Goal: Task Accomplishment & Management: Use online tool/utility

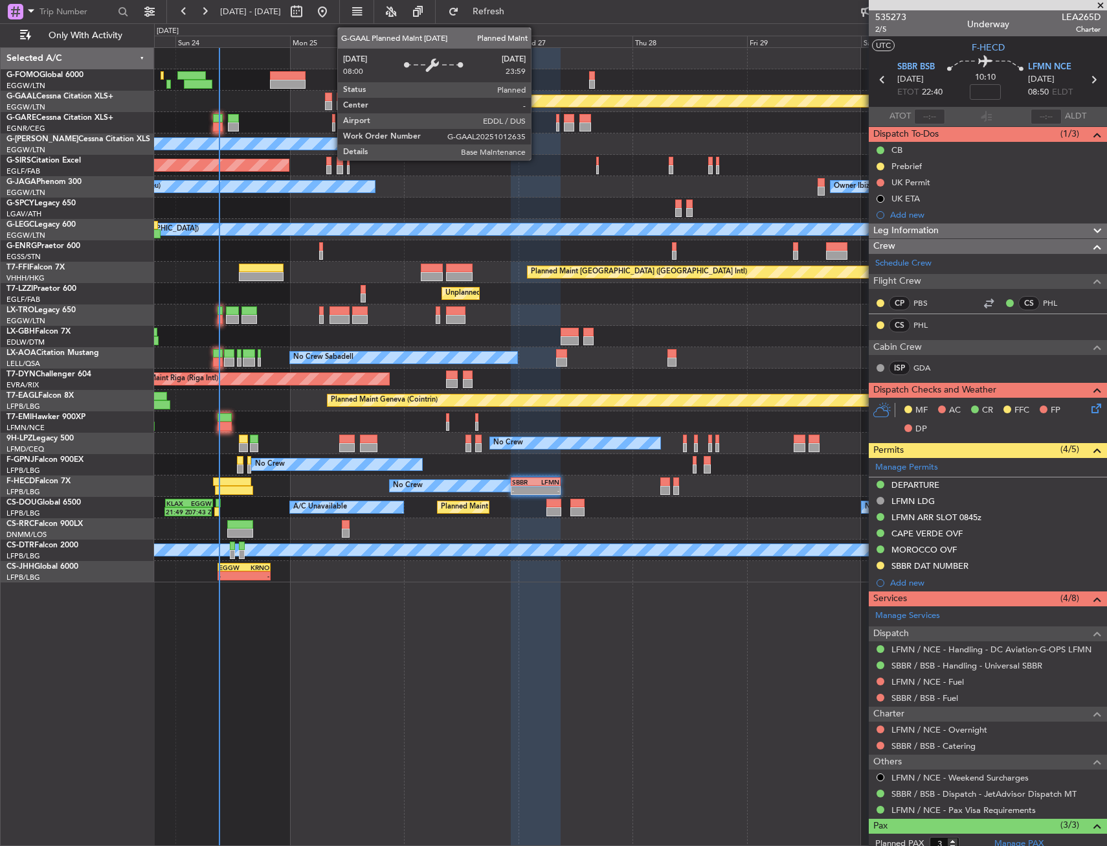
click at [534, 83] on div at bounding box center [630, 79] width 952 height 21
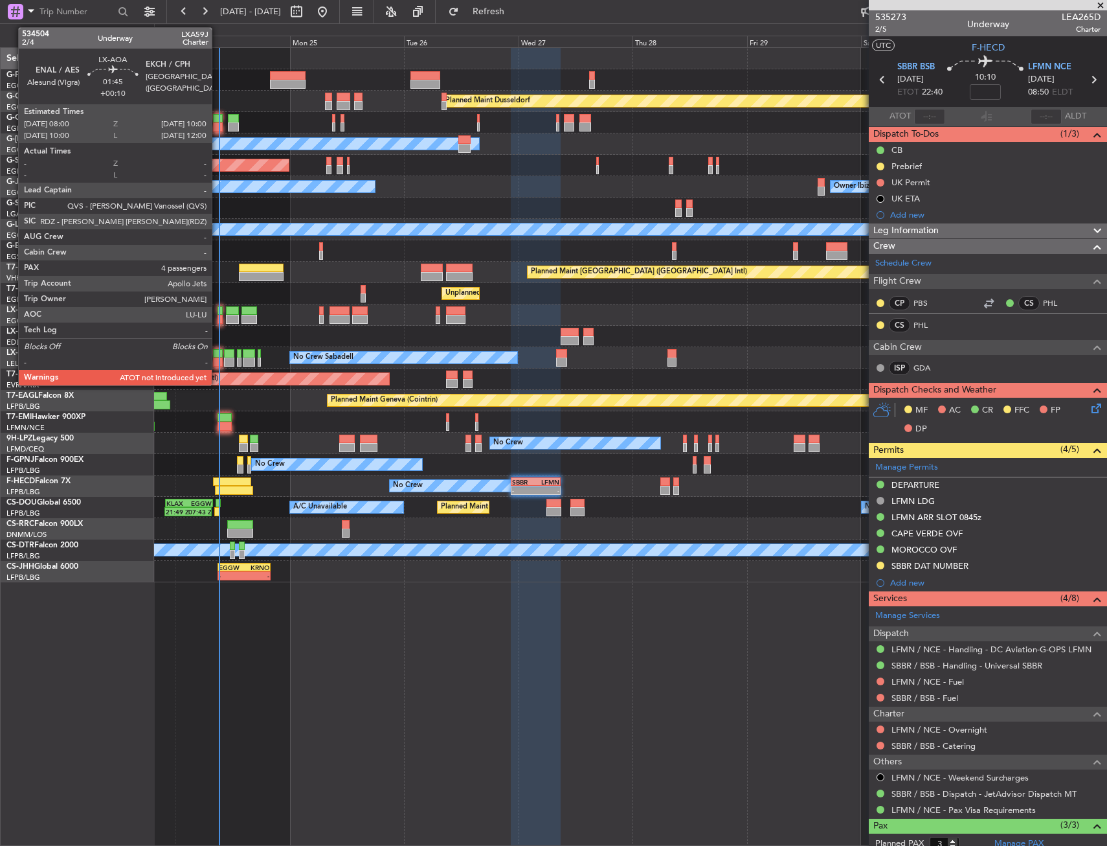
click at [218, 353] on div at bounding box center [218, 353] width 10 height 9
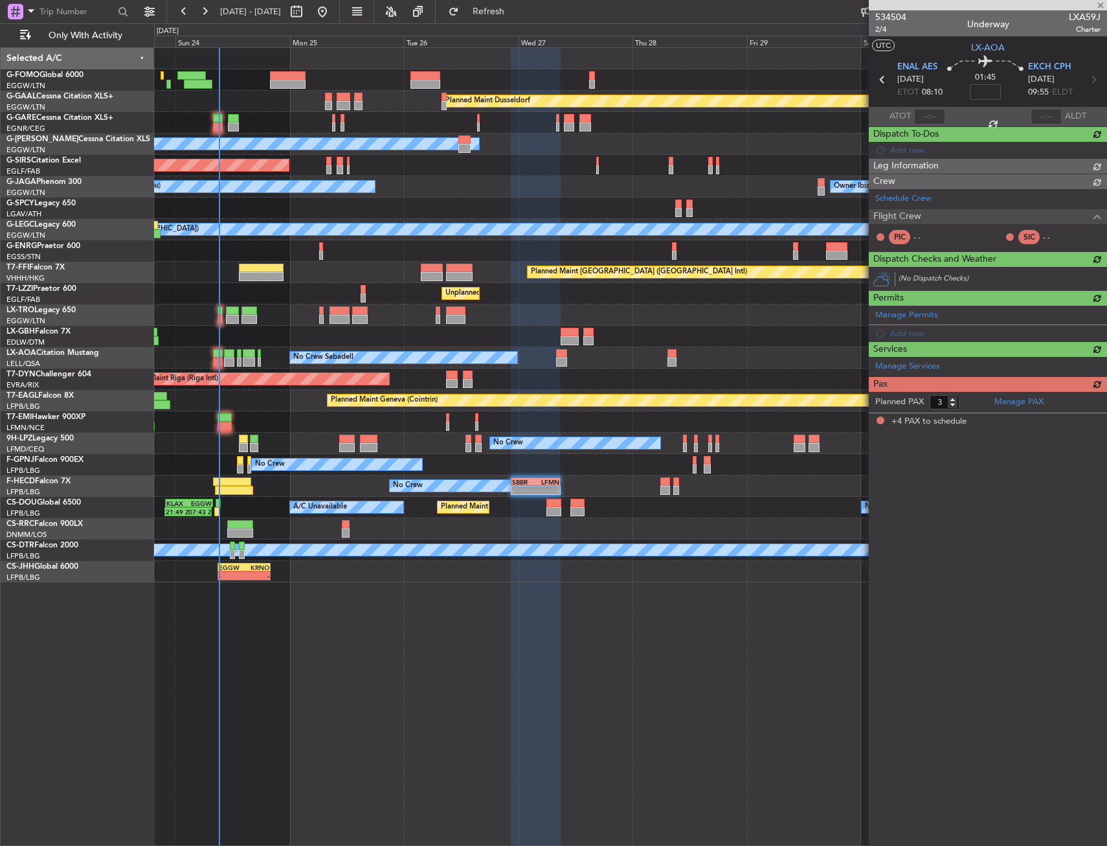
type input "+00:10"
type input "4"
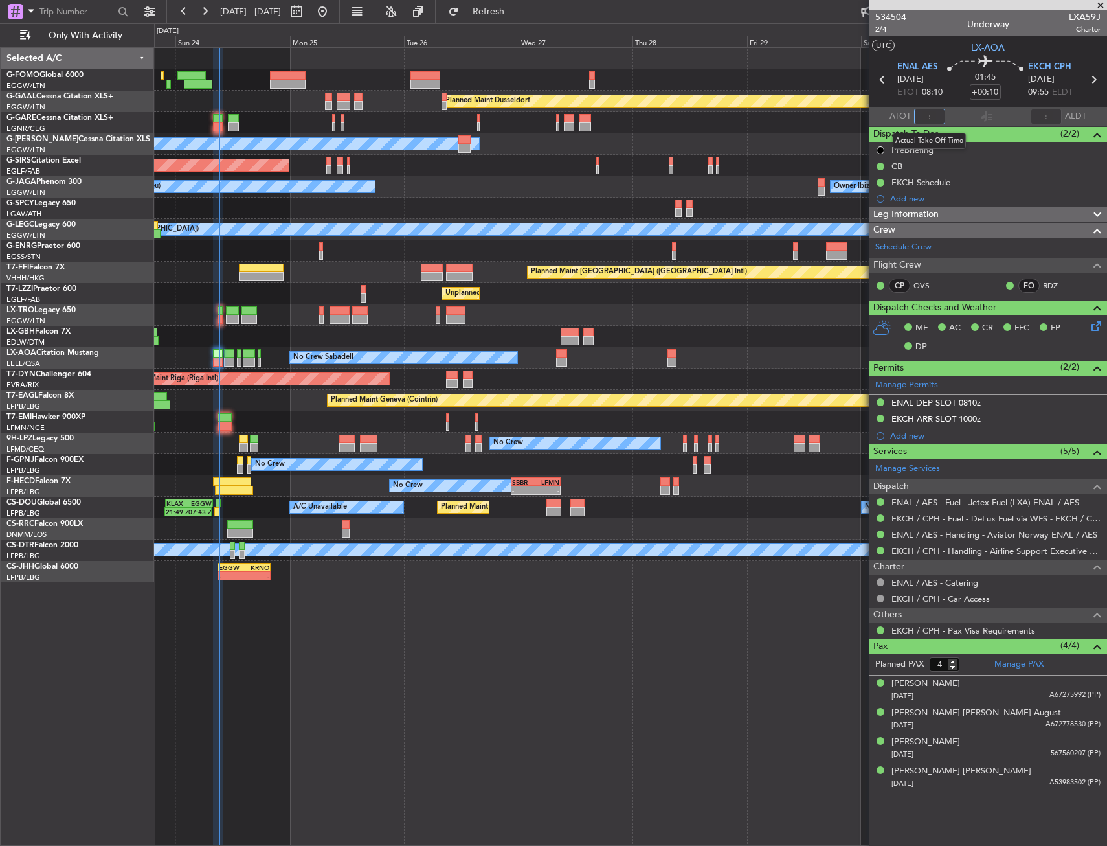
click at [932, 114] on input "text" at bounding box center [929, 117] width 31 height 16
click at [951, 98] on div "01:45 +00:10" at bounding box center [985, 80] width 85 height 48
type input "08:10"
click at [508, 29] on div "0 0 Sat 23 Sun 24 Mon 25 Tue 26 Wed 27 Thu 28 [DATE] Sat 30 [DATE] Mon 1" at bounding box center [631, 35] width 952 height 23
click at [516, 19] on button "Refresh" at bounding box center [481, 11] width 78 height 21
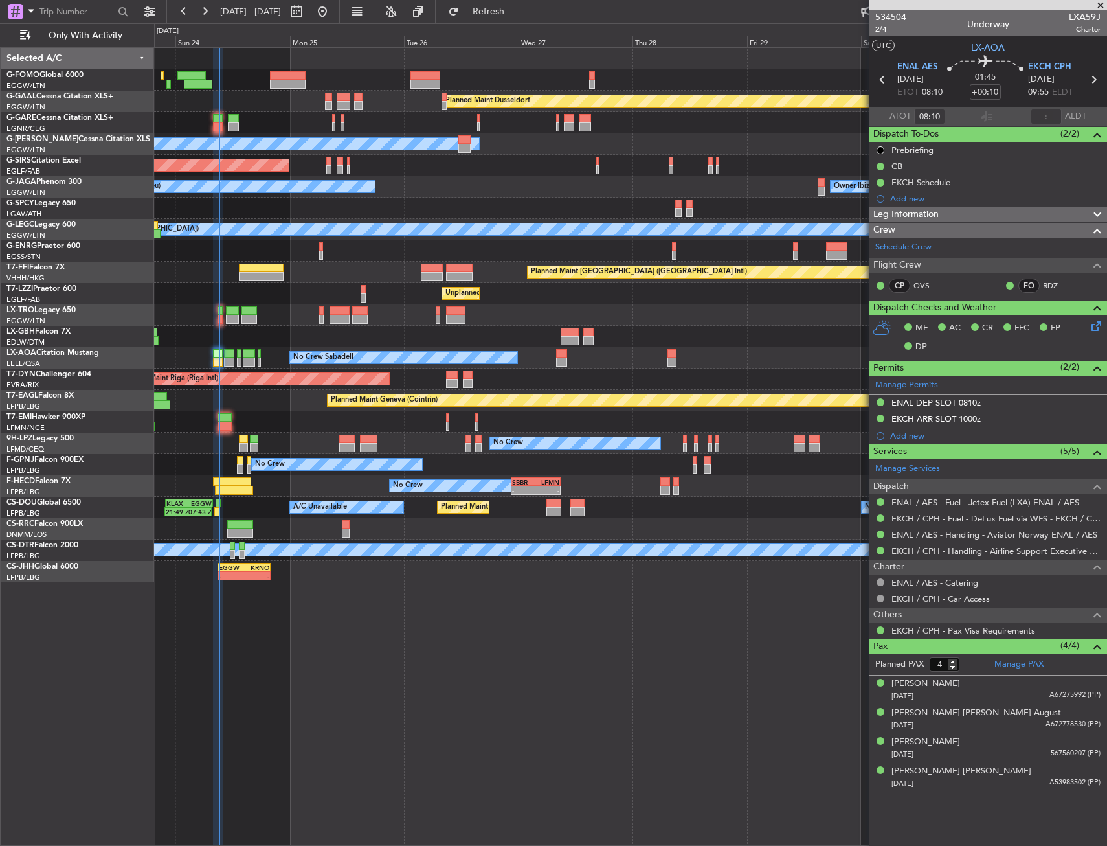
click at [376, 672] on div "Planned Maint Dusseldorf Owner Unplanned Maint [GEOGRAPHIC_DATA] ([GEOGRAPHIC_D…" at bounding box center [630, 446] width 953 height 798
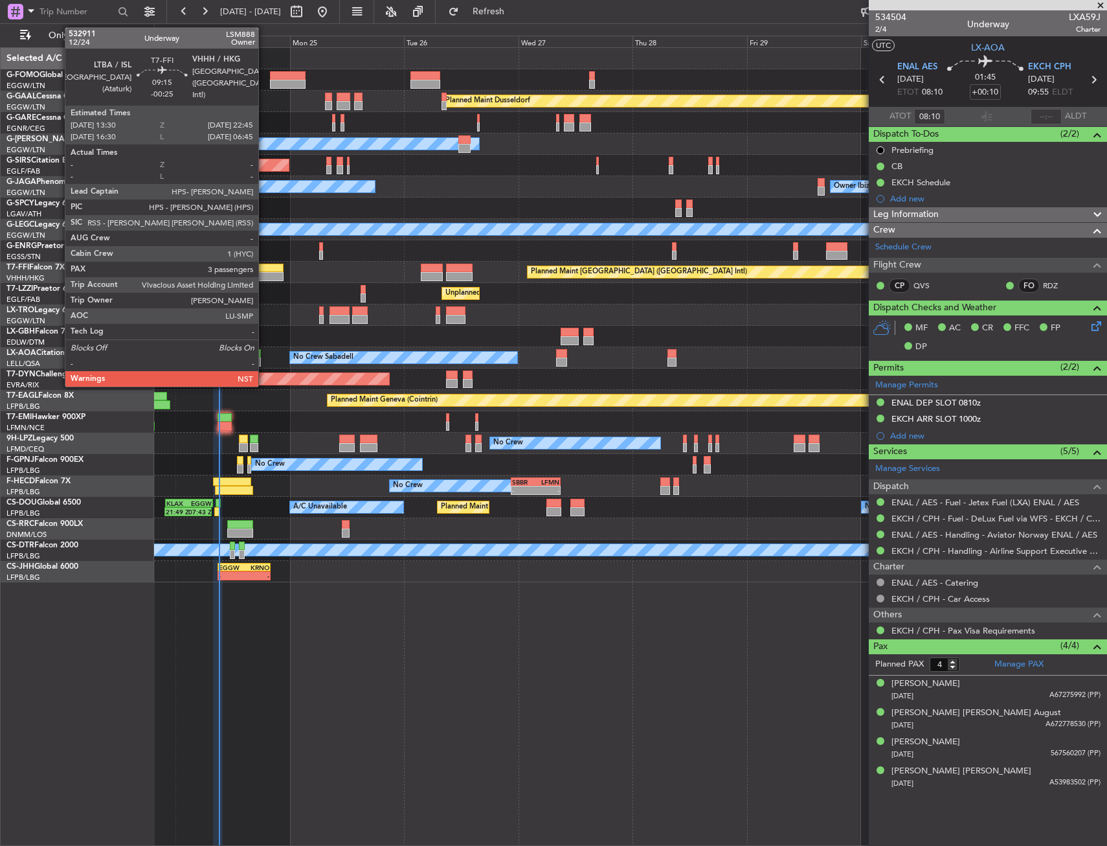
click at [267, 277] on div at bounding box center [261, 276] width 45 height 9
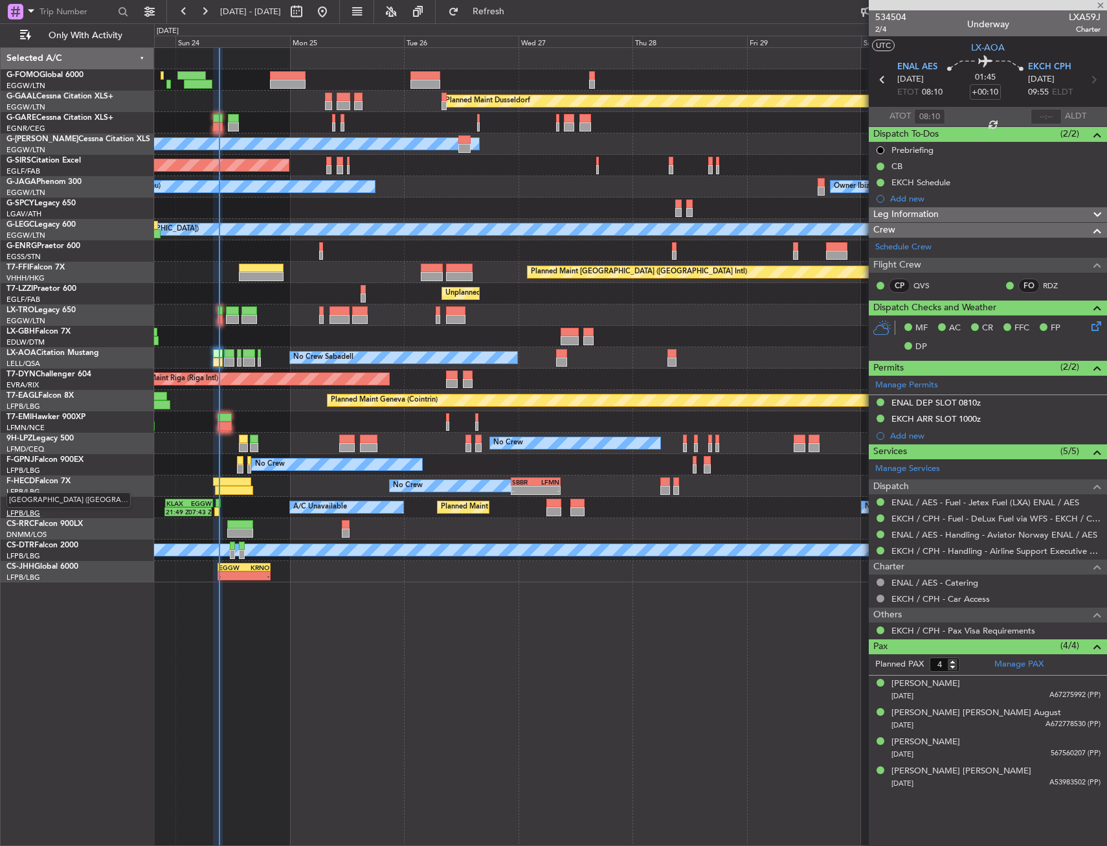
type input "-00:25"
type input "3"
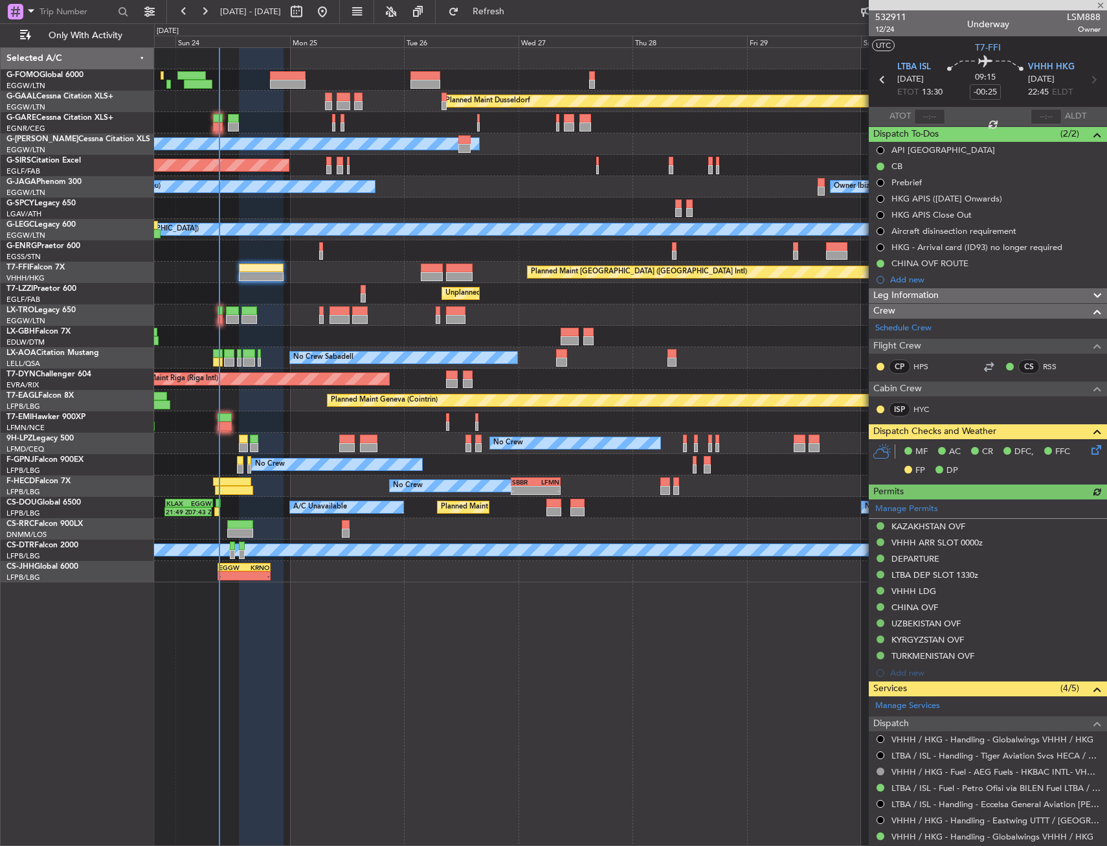
click at [1089, 447] on icon at bounding box center [1094, 447] width 10 height 10
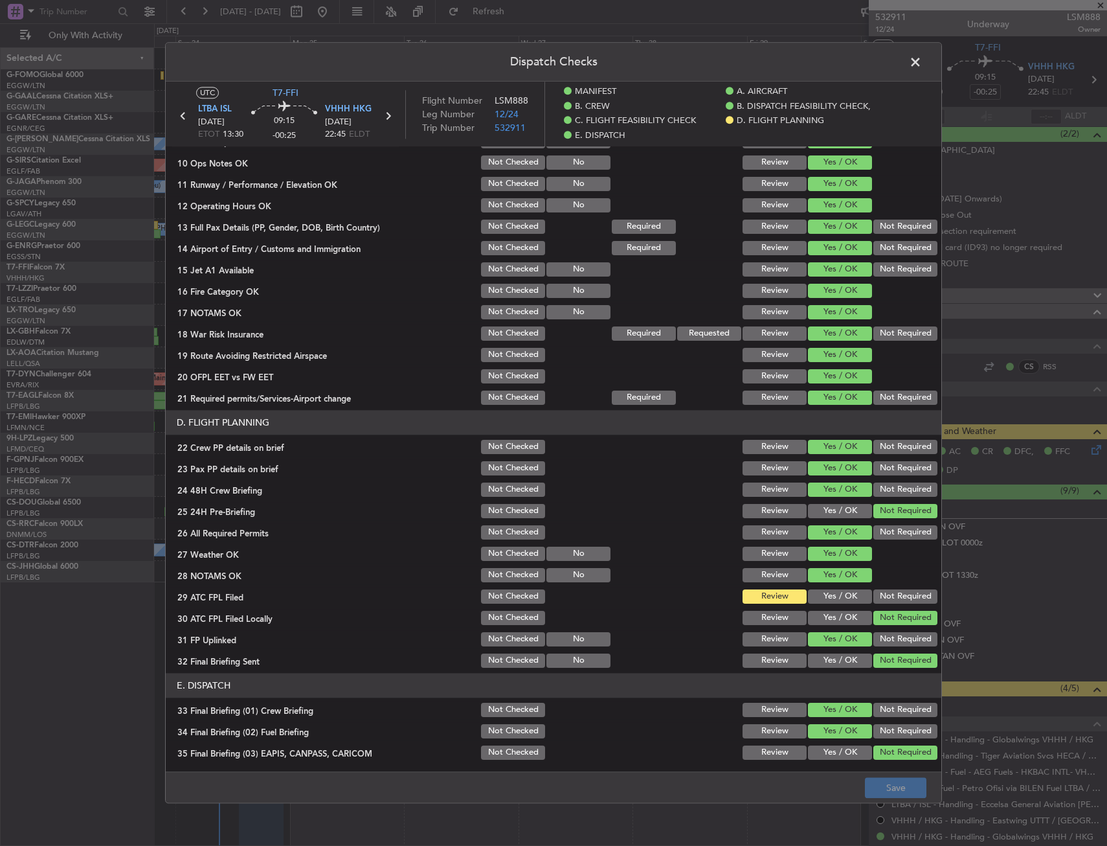
click at [831, 603] on button "Yes / OK" at bounding box center [840, 596] width 64 height 14
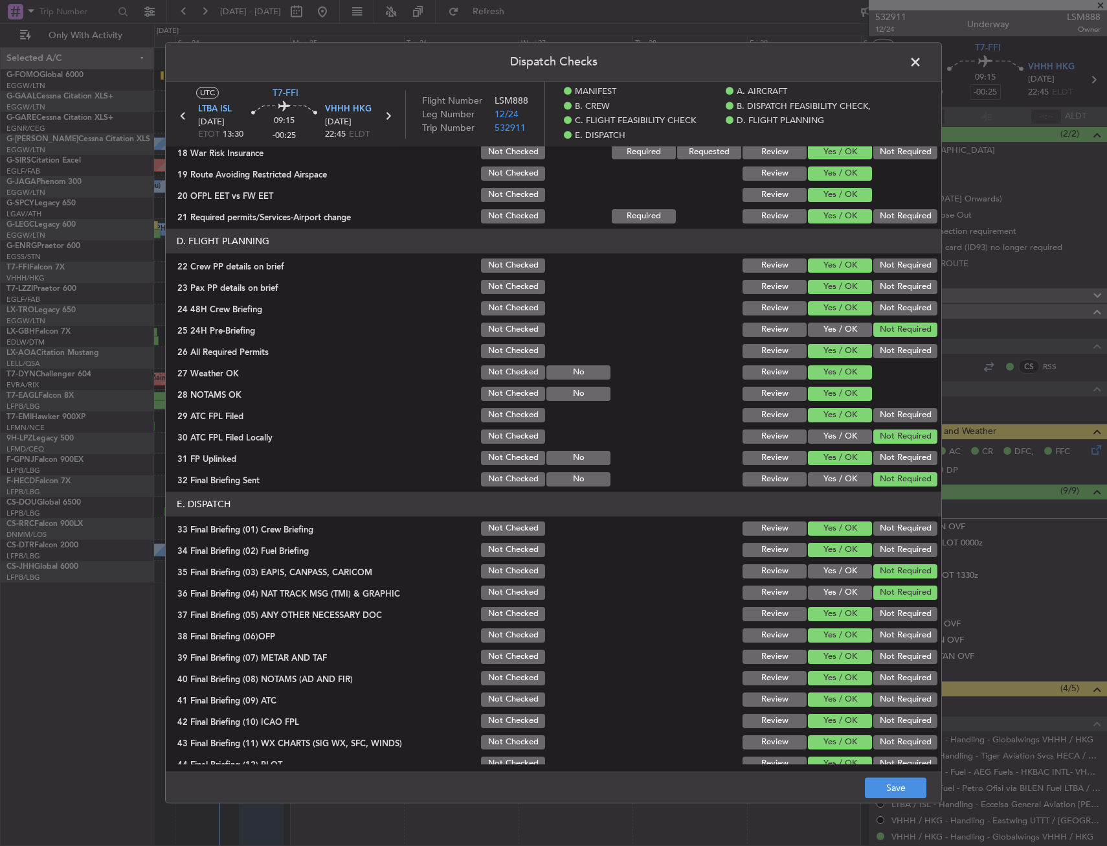
scroll to position [582, 0]
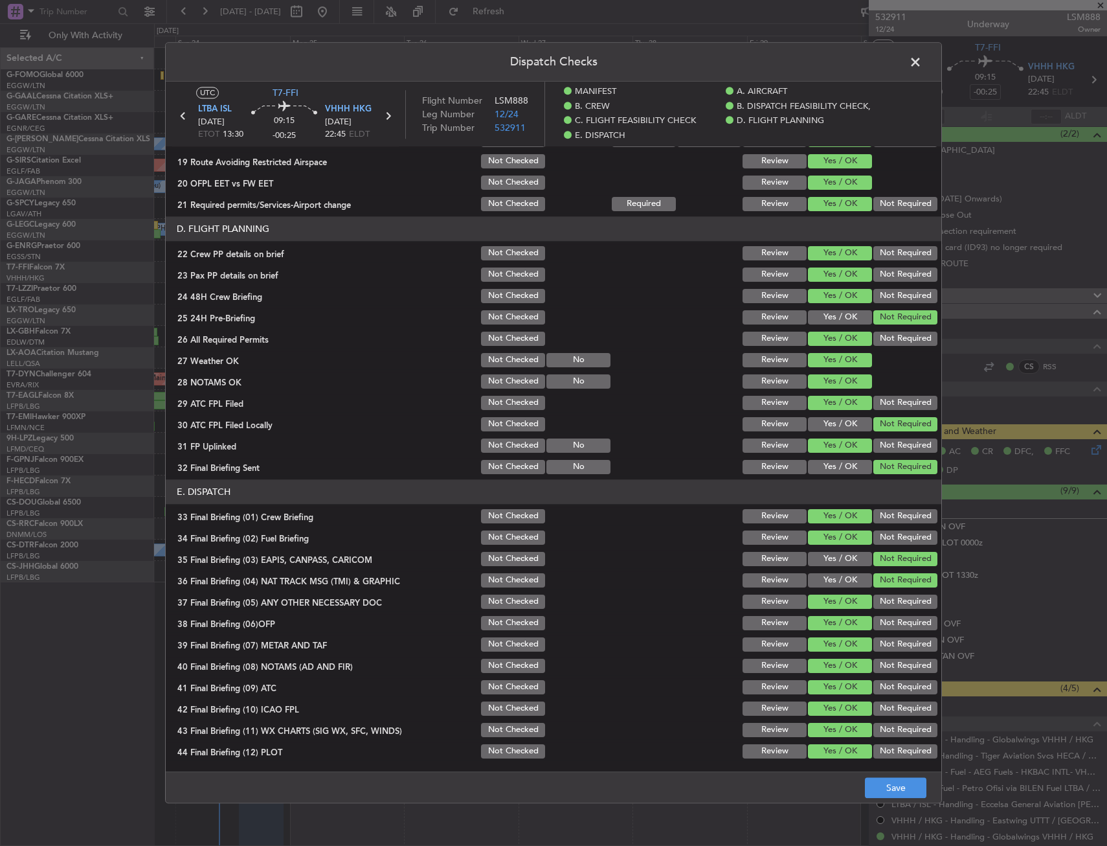
click at [878, 807] on div "Dispatch Checks UTC T7-FFI LTBA ISL [DATE] ETOT 13:30 09:15 -00:25 VHHH HKG [DA…" at bounding box center [553, 423] width 1107 height 846
click at [881, 794] on button "Save" at bounding box center [896, 788] width 62 height 21
click at [922, 64] on span at bounding box center [922, 65] width 0 height 26
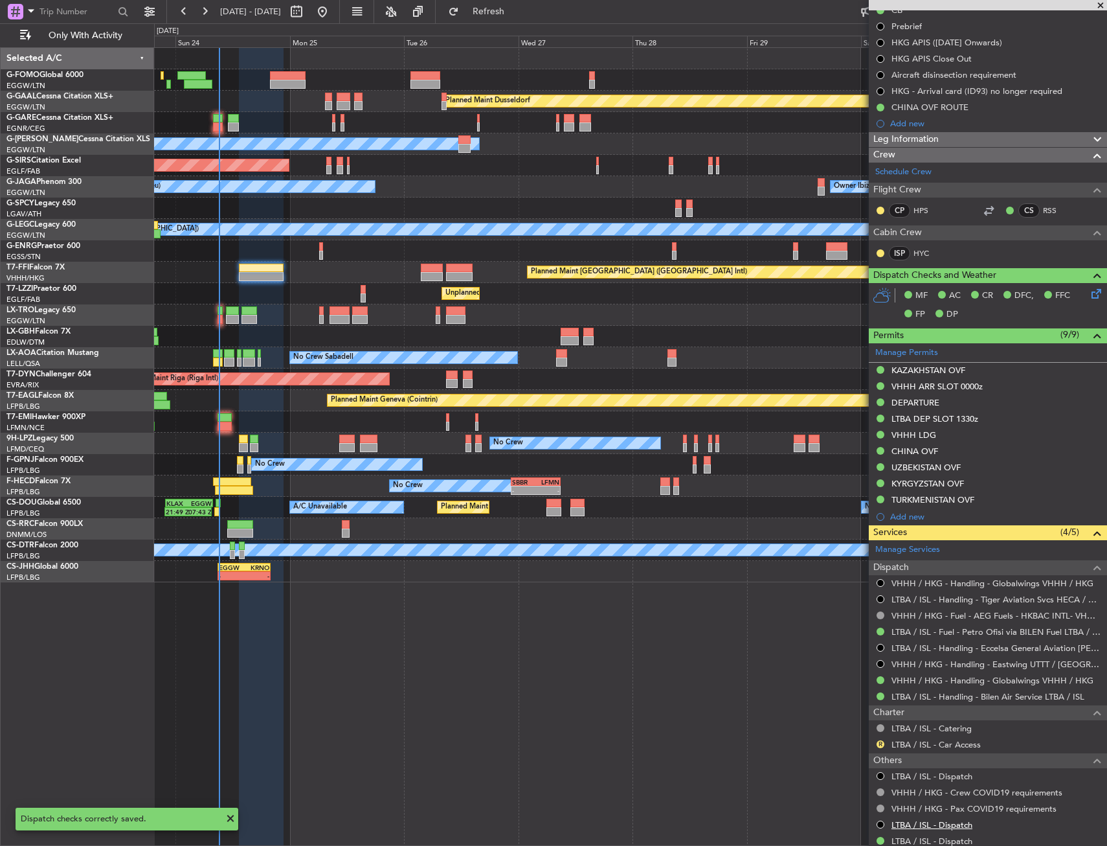
scroll to position [283, 0]
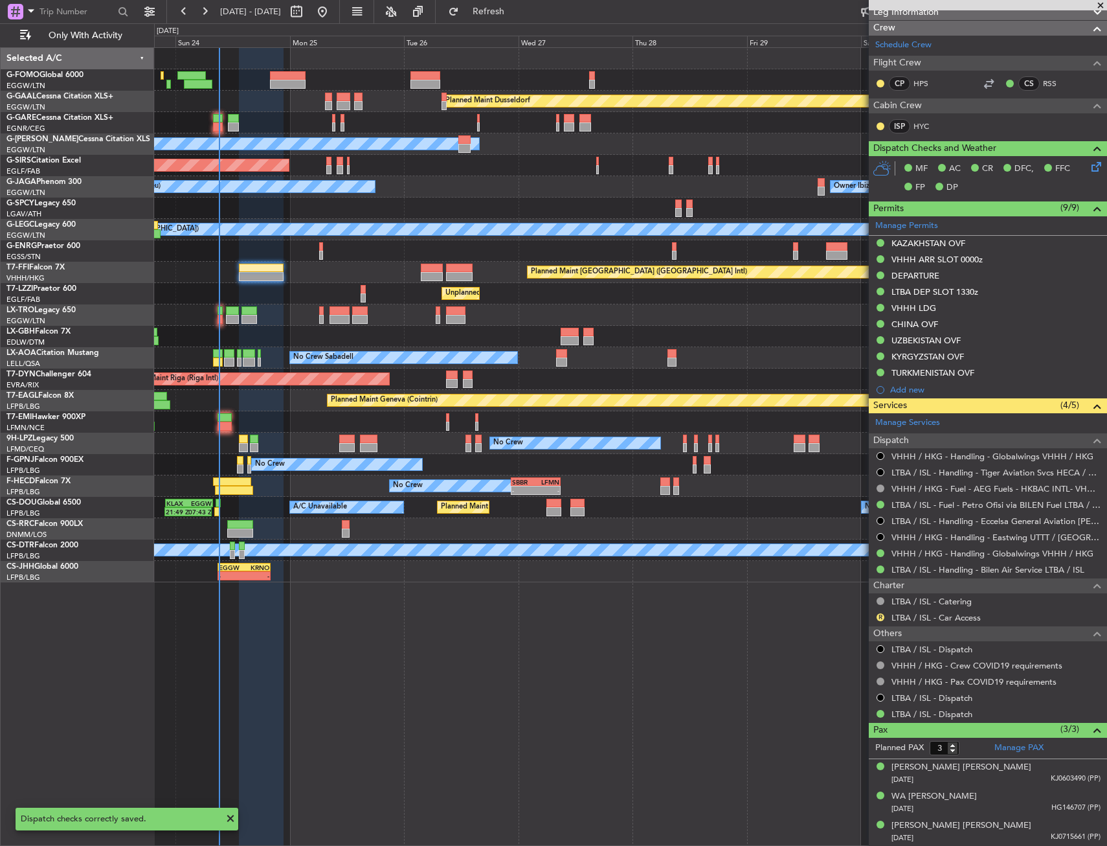
click at [883, 607] on div "LTBA / ISL - Catering" at bounding box center [988, 601] width 238 height 16
click at [883, 612] on div "R" at bounding box center [880, 617] width 10 height 10
click at [879, 617] on button "R" at bounding box center [881, 617] width 8 height 8
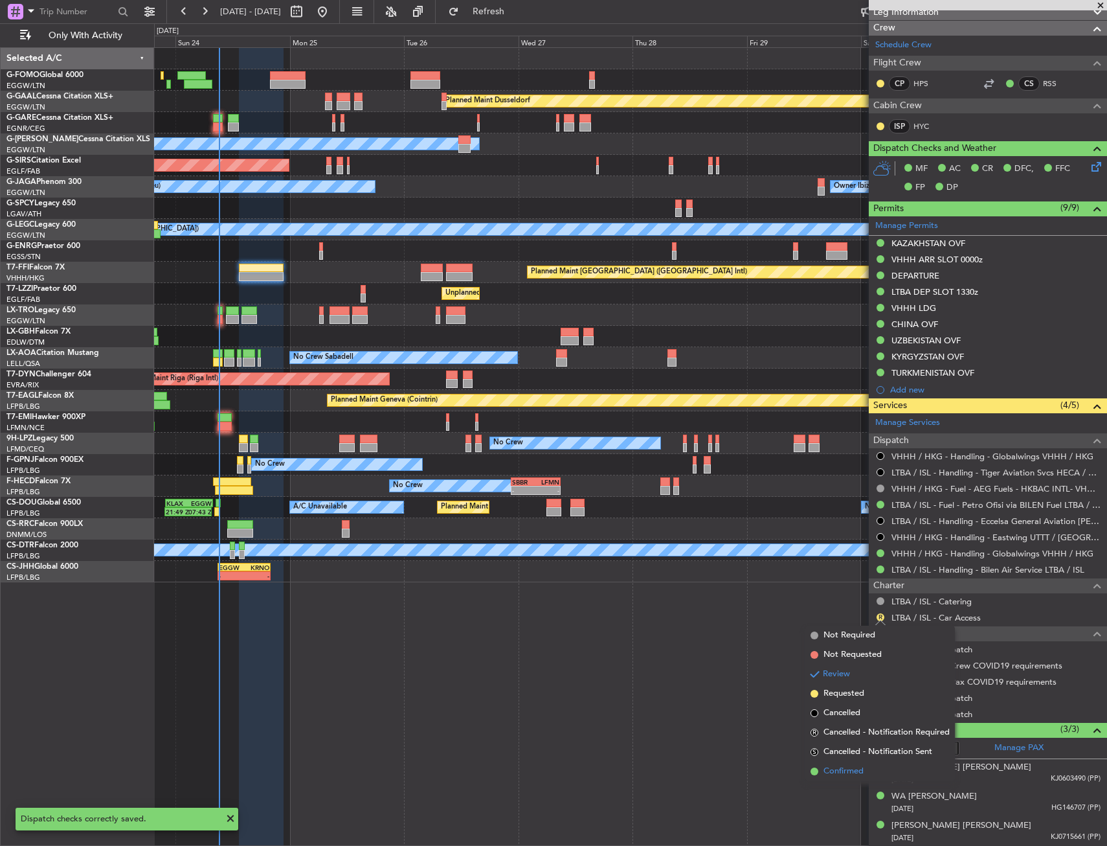
click at [842, 772] on span "Confirmed" at bounding box center [844, 771] width 40 height 13
